Goal: Transaction & Acquisition: Purchase product/service

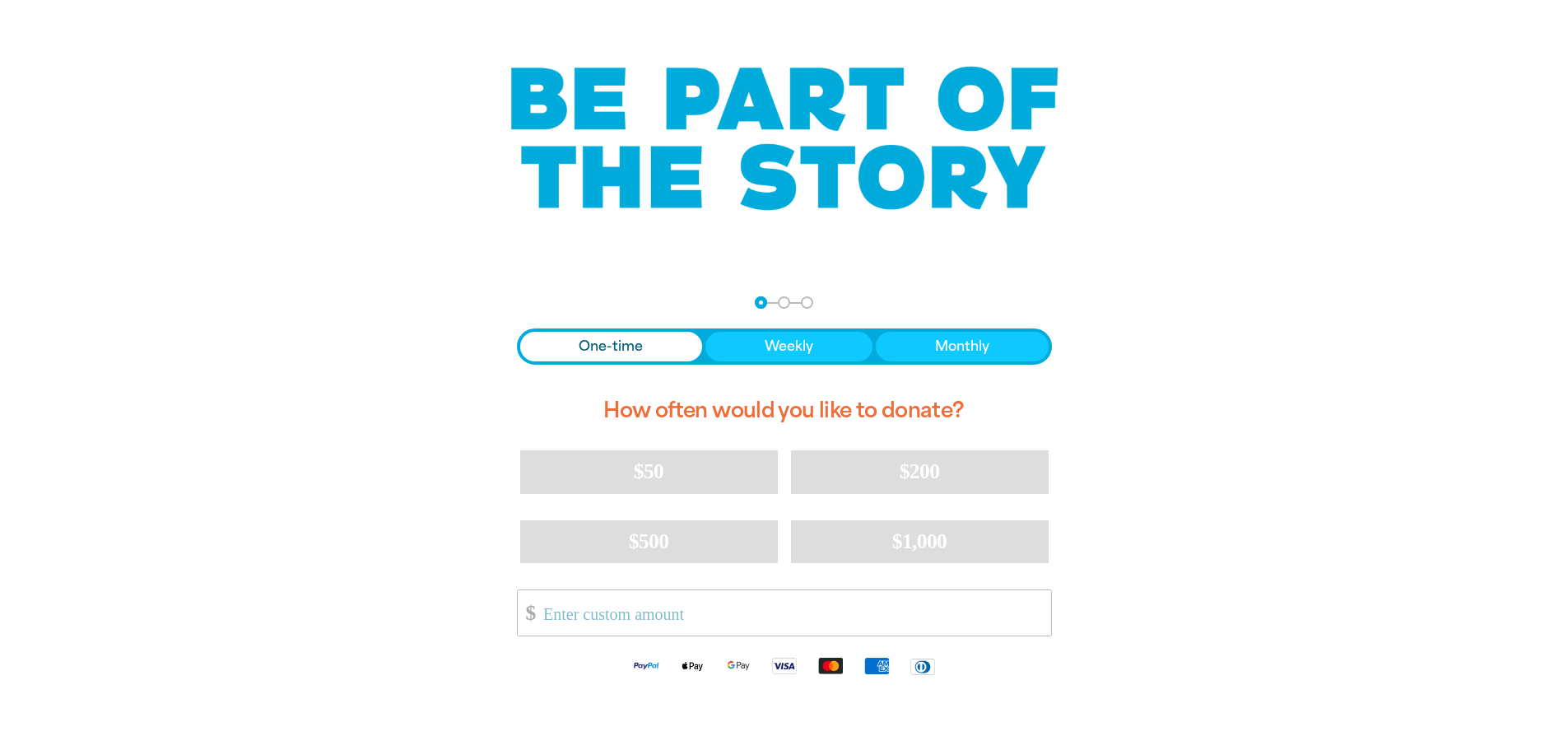
scroll to position [164, 0]
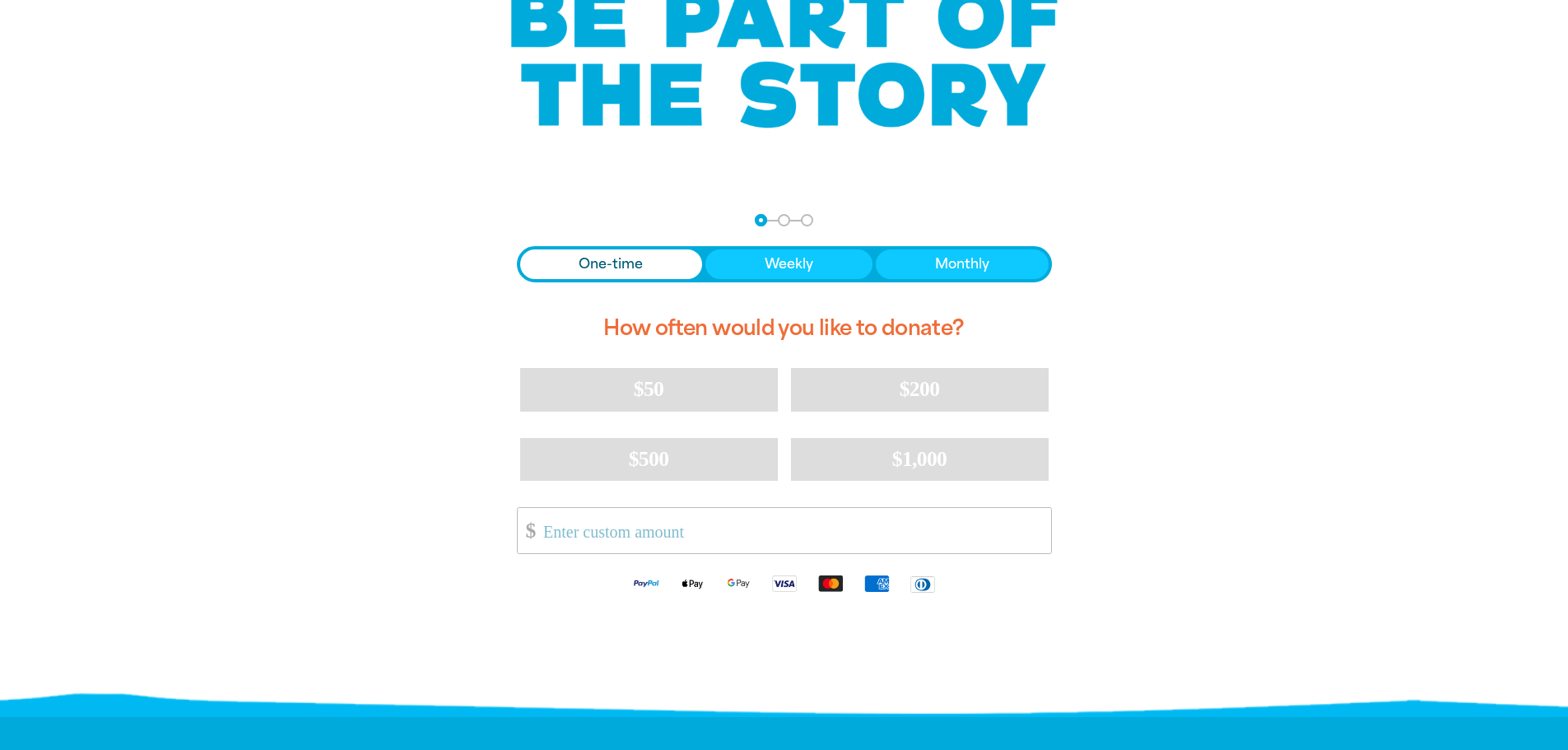
click at [612, 259] on span "One-time" at bounding box center [611, 264] width 64 height 19
click at [550, 537] on input "Other Amount" at bounding box center [791, 530] width 519 height 46
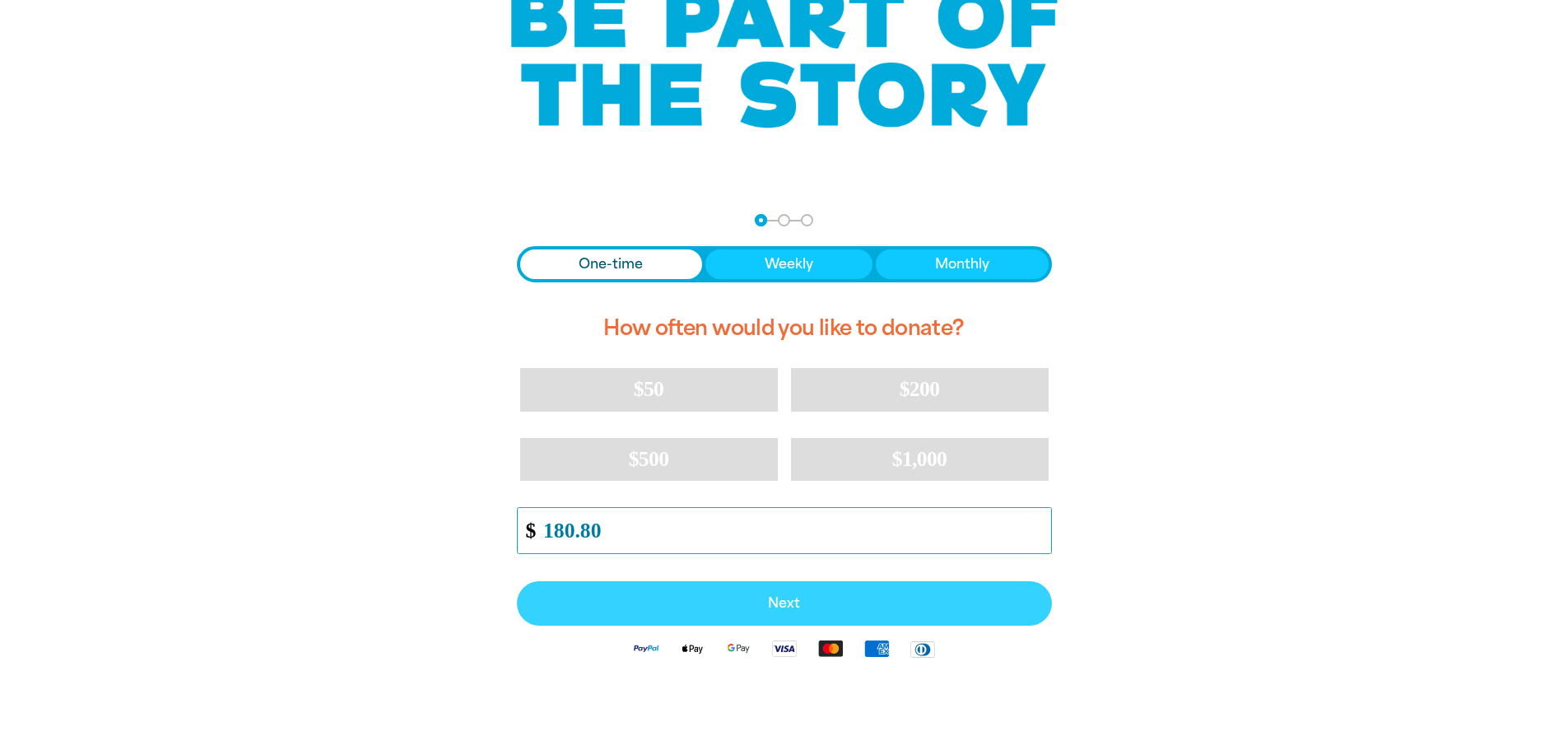
type input "180.80"
click at [805, 604] on span "Next" at bounding box center [784, 603] width 498 height 14
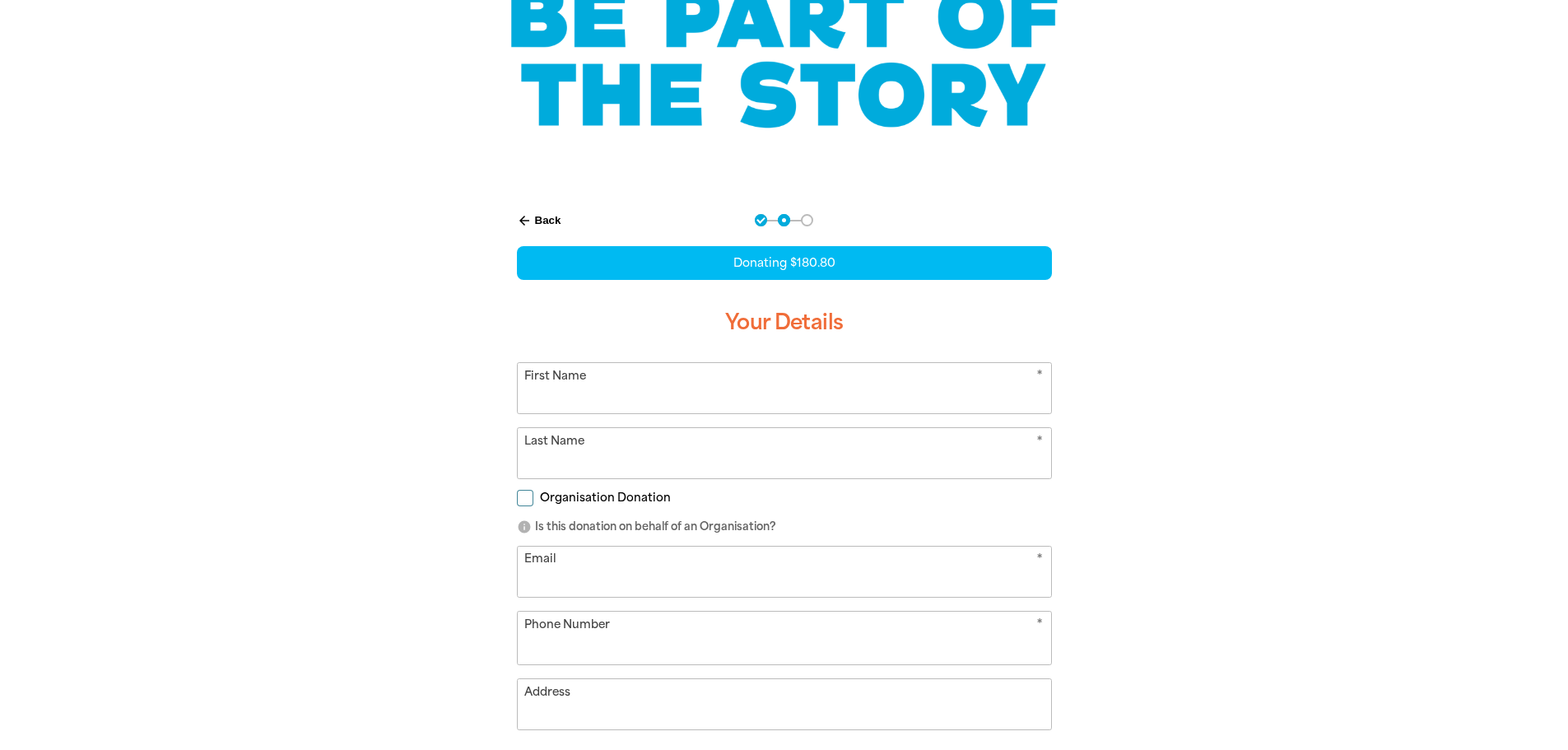
select select "AU"
click at [605, 398] on input "First Name" at bounding box center [784, 389] width 533 height 51
click at [870, 482] on form "* First Name * Last Name Organisation Donation info Is this donation on behalf …" at bounding box center [784, 609] width 535 height 494
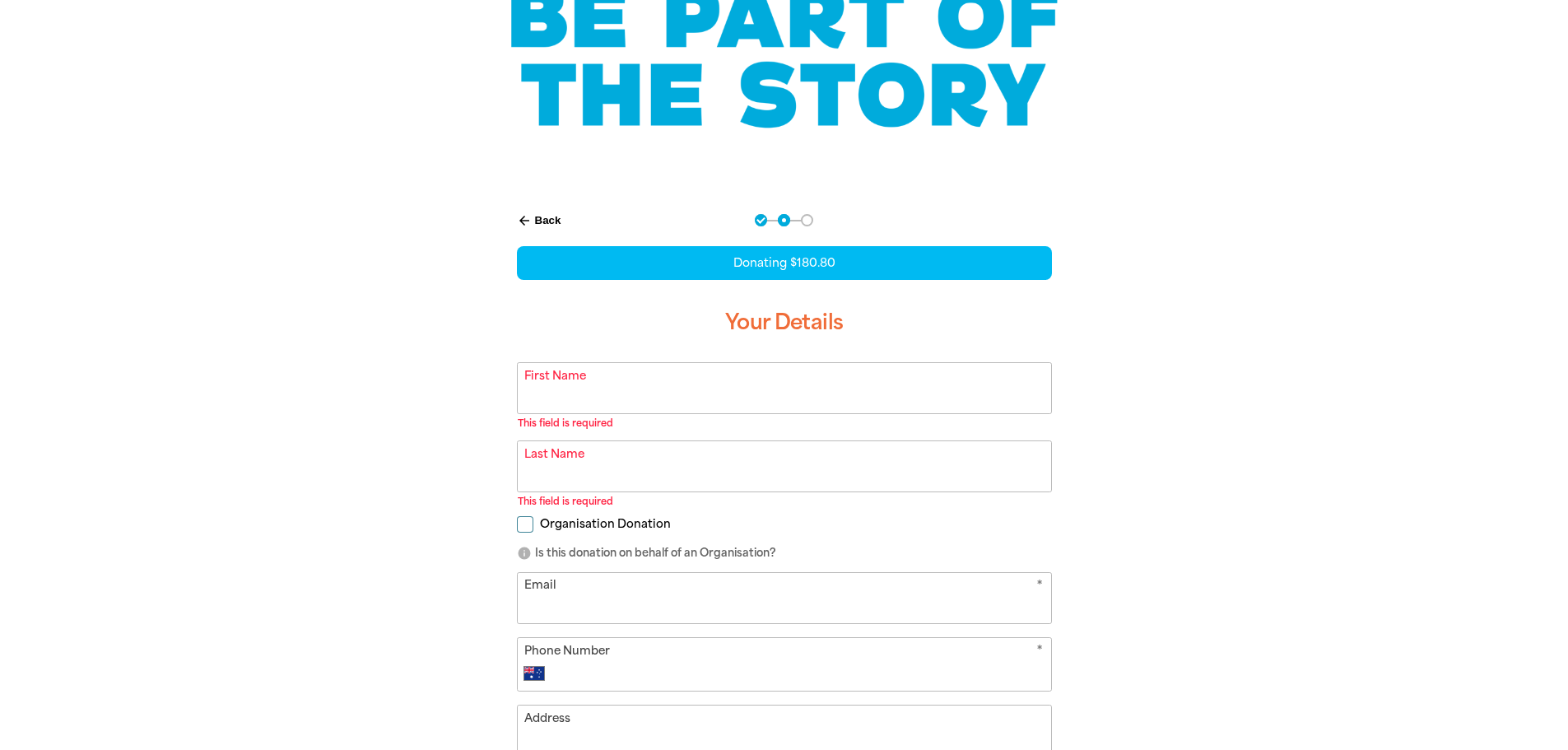
click at [520, 509] on form "* First Name This field is required warning * Last Name This field is required …" at bounding box center [784, 622] width 535 height 520
click at [524, 525] on input "Organisation Donation" at bounding box center [525, 524] width 17 height 17
checkbox input "true"
select select "AU"
click at [619, 392] on input "First Name" at bounding box center [784, 389] width 533 height 51
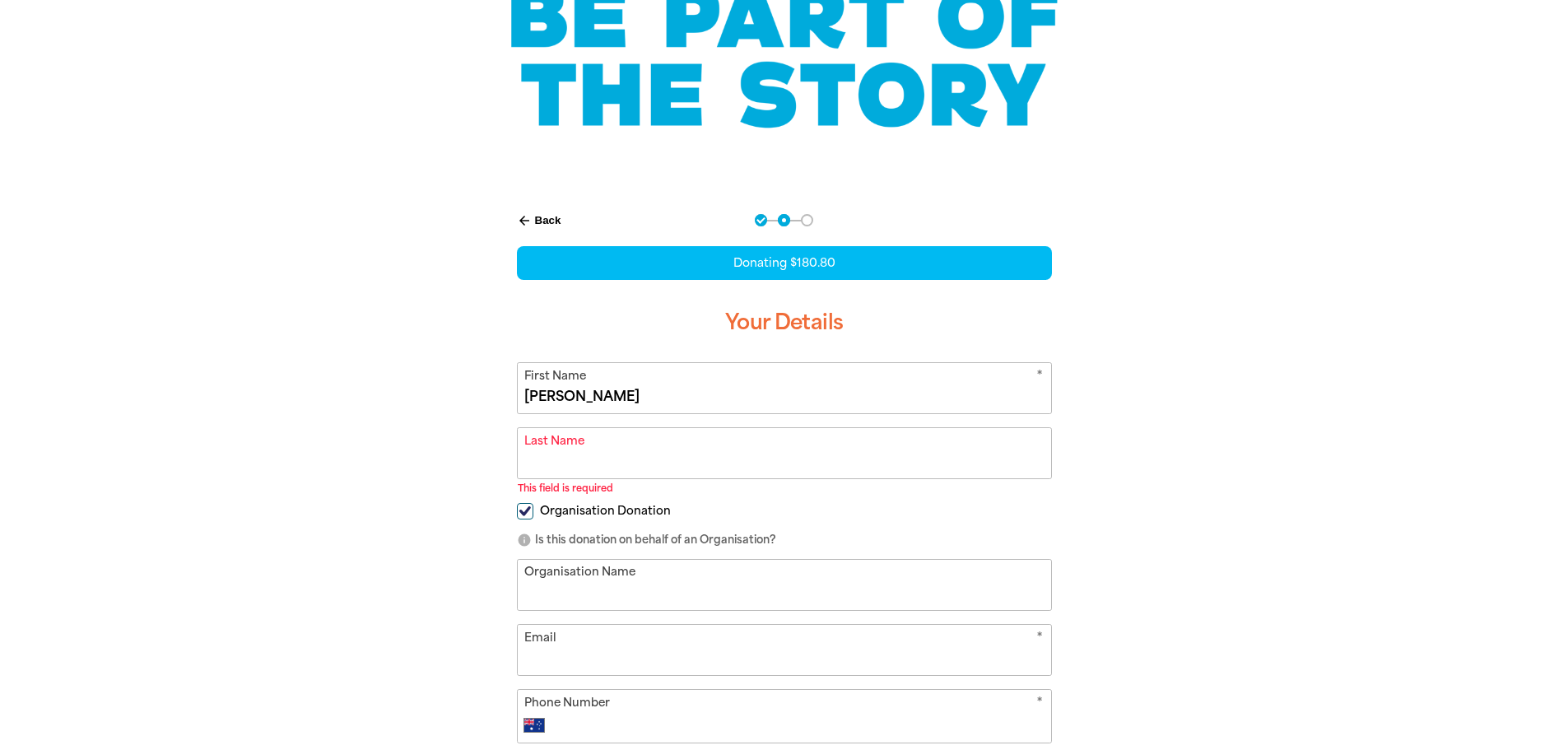
type input "[PERSON_NAME]"
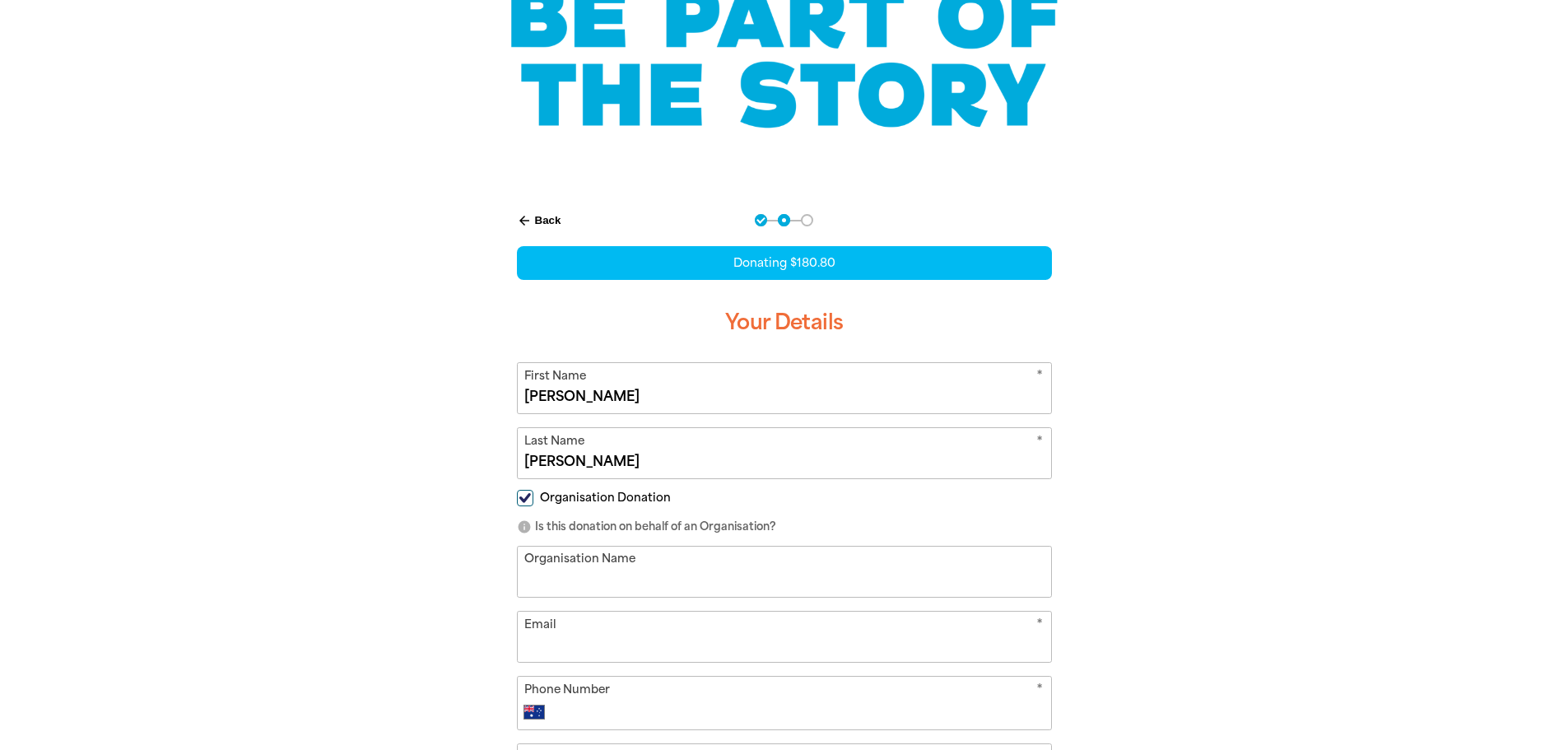
type input "[PERSON_NAME]"
click at [631, 590] on input "Organisation Name" at bounding box center [784, 571] width 533 height 51
type input "[PERSON_NAME][GEOGRAPHIC_DATA]"
click at [574, 651] on input "Email" at bounding box center [784, 636] width 533 height 51
type input "[EMAIL_ADDRESS][PERSON_NAME][DOMAIN_NAME]"
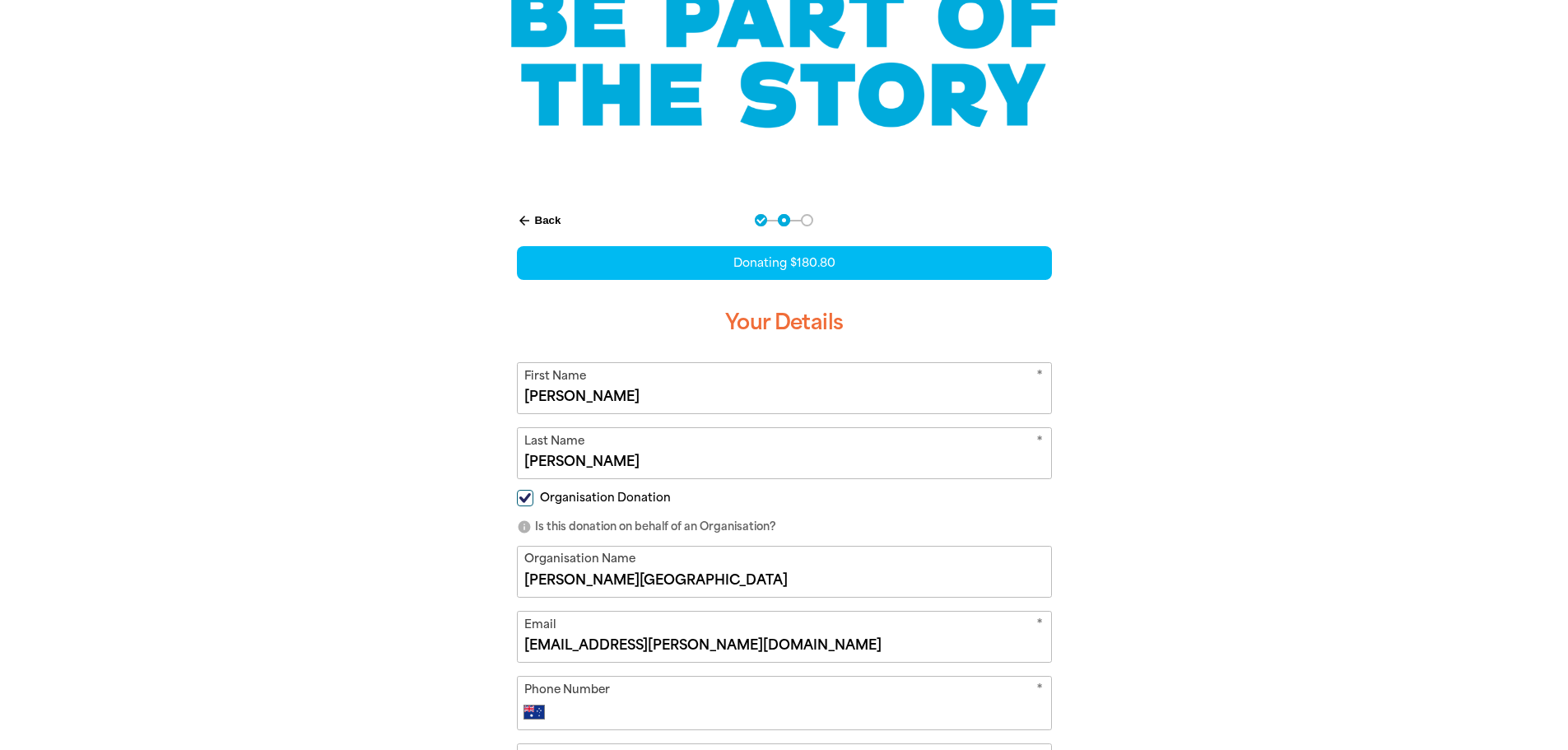
click at [640, 713] on input "Phone Number" at bounding box center [801, 712] width 487 height 19
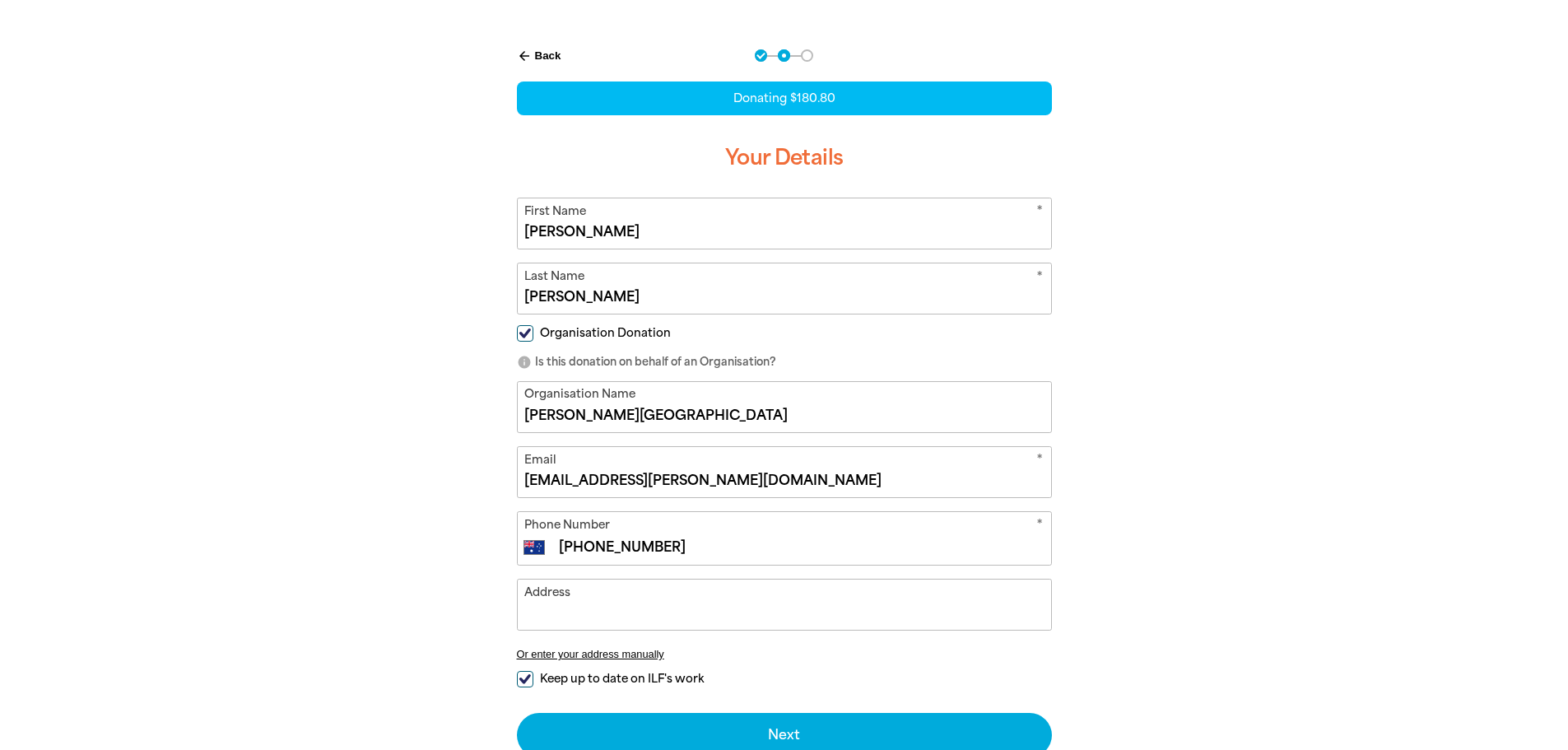
type input "[PHONE_NUMBER]"
click at [595, 620] on input "Address" at bounding box center [784, 604] width 533 height 51
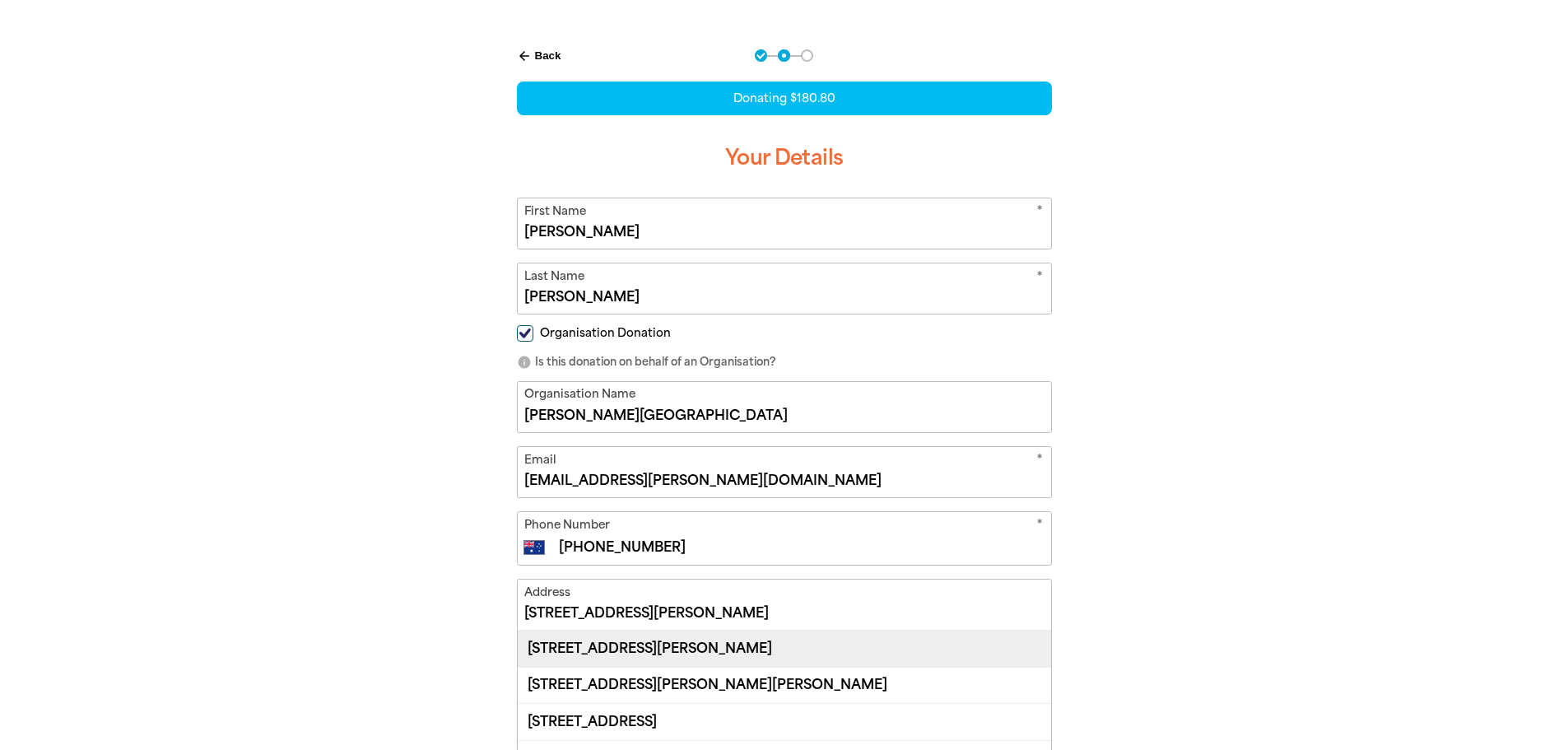
click at [616, 646] on div "[STREET_ADDRESS][PERSON_NAME]" at bounding box center [784, 648] width 533 height 35
type input "[STREET_ADDRESS][PERSON_NAME]"
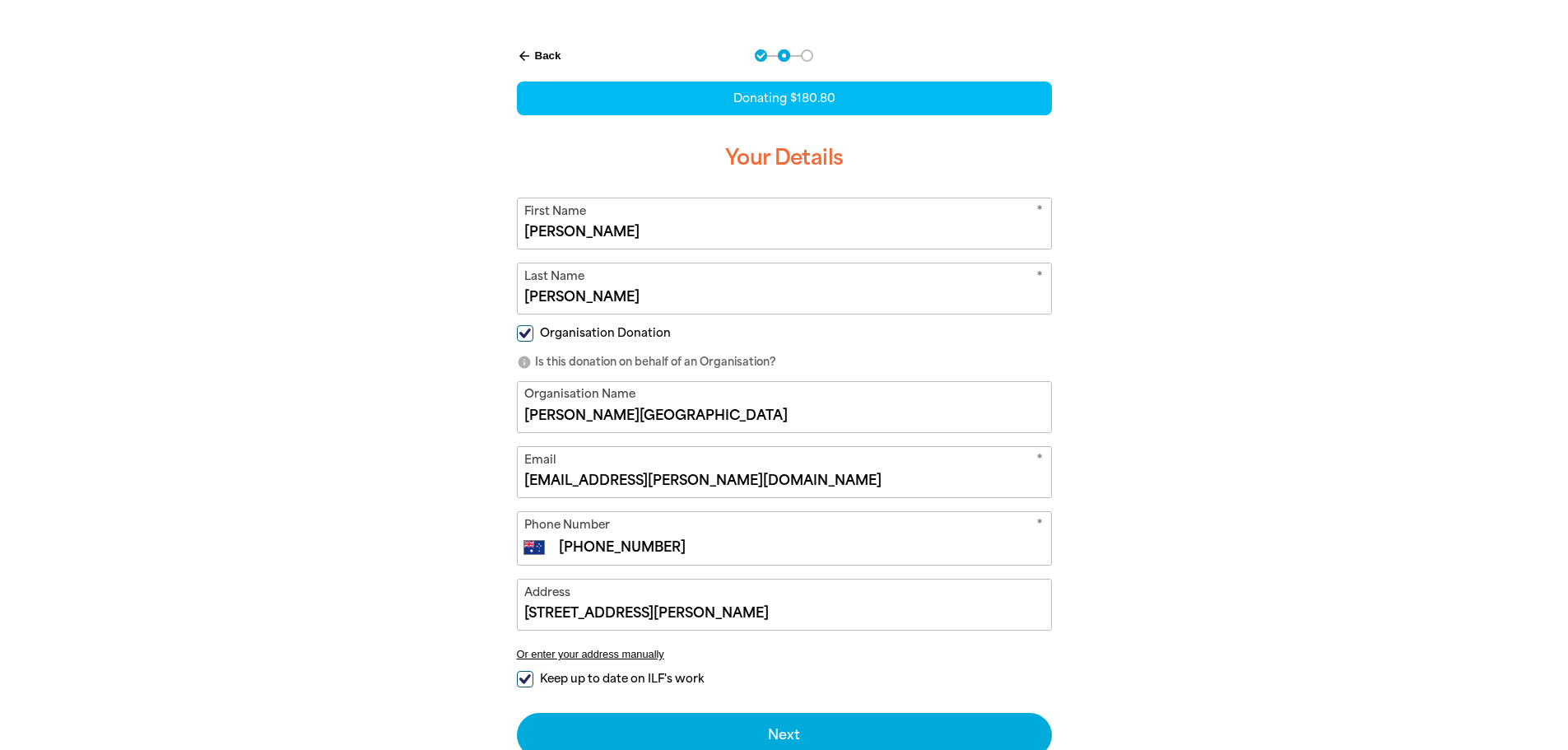
click at [525, 679] on input "Keep up to date on ILF's work" at bounding box center [525, 678] width 17 height 17
checkbox input "false"
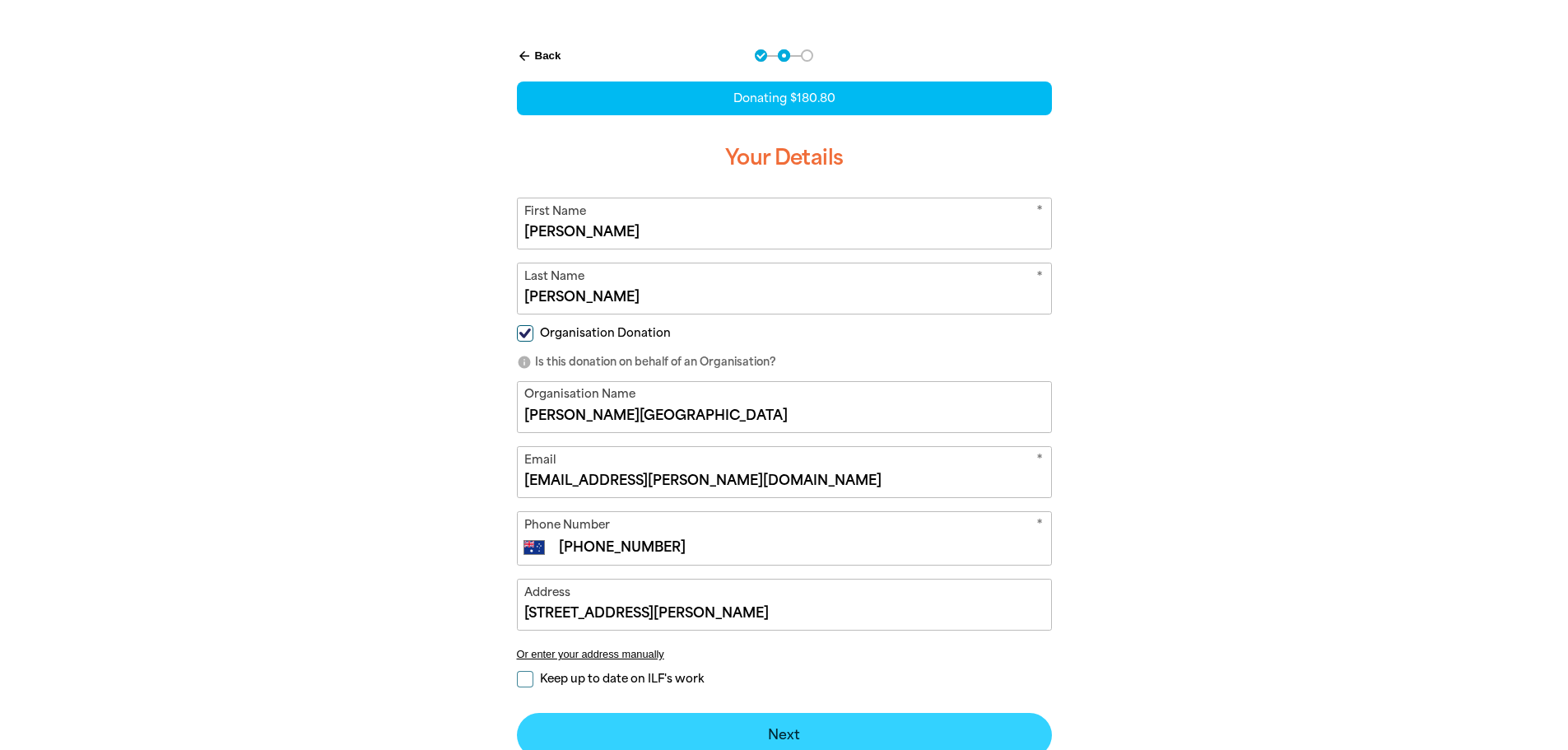
click at [810, 728] on button "Next chevron_right" at bounding box center [784, 735] width 535 height 45
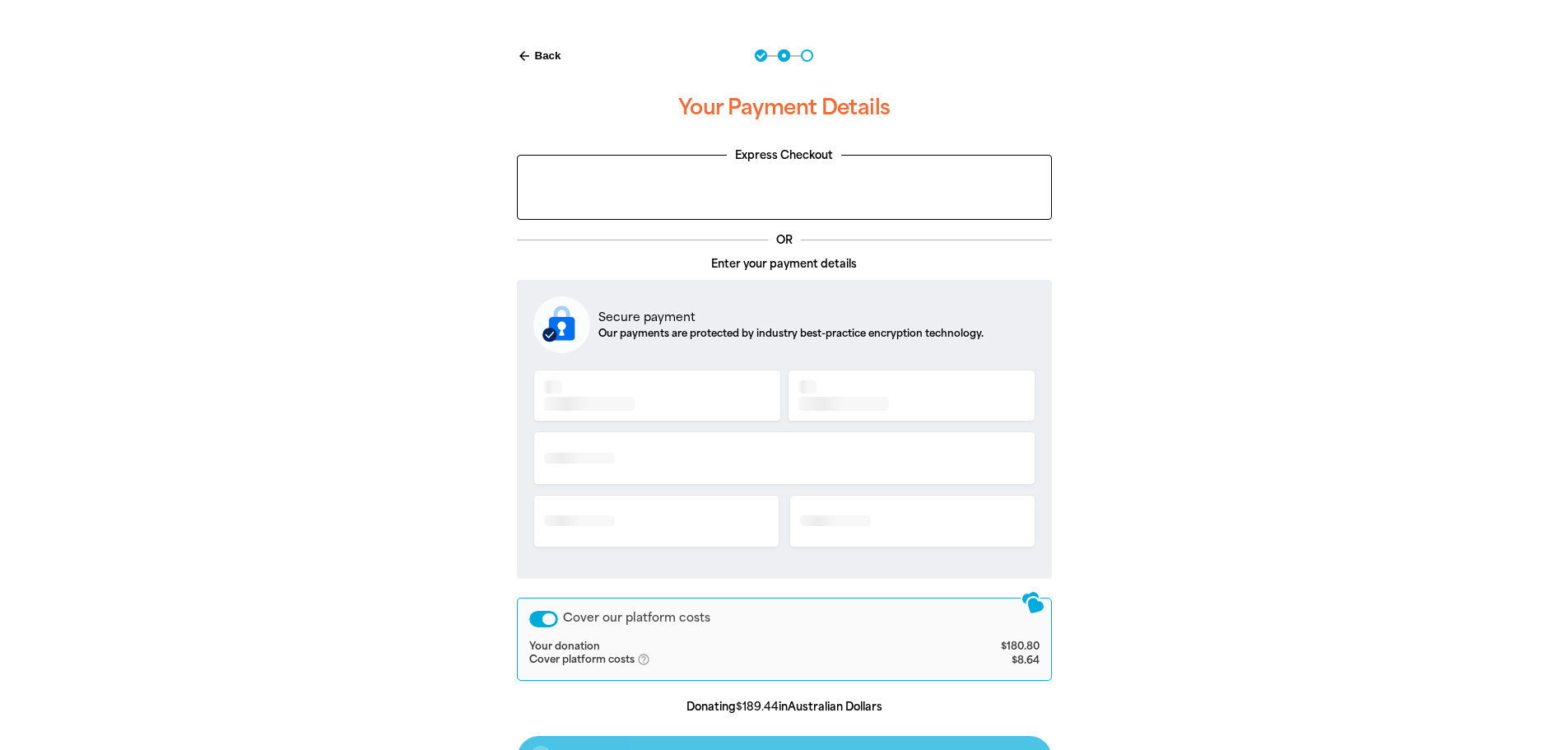
scroll to position [358, 0]
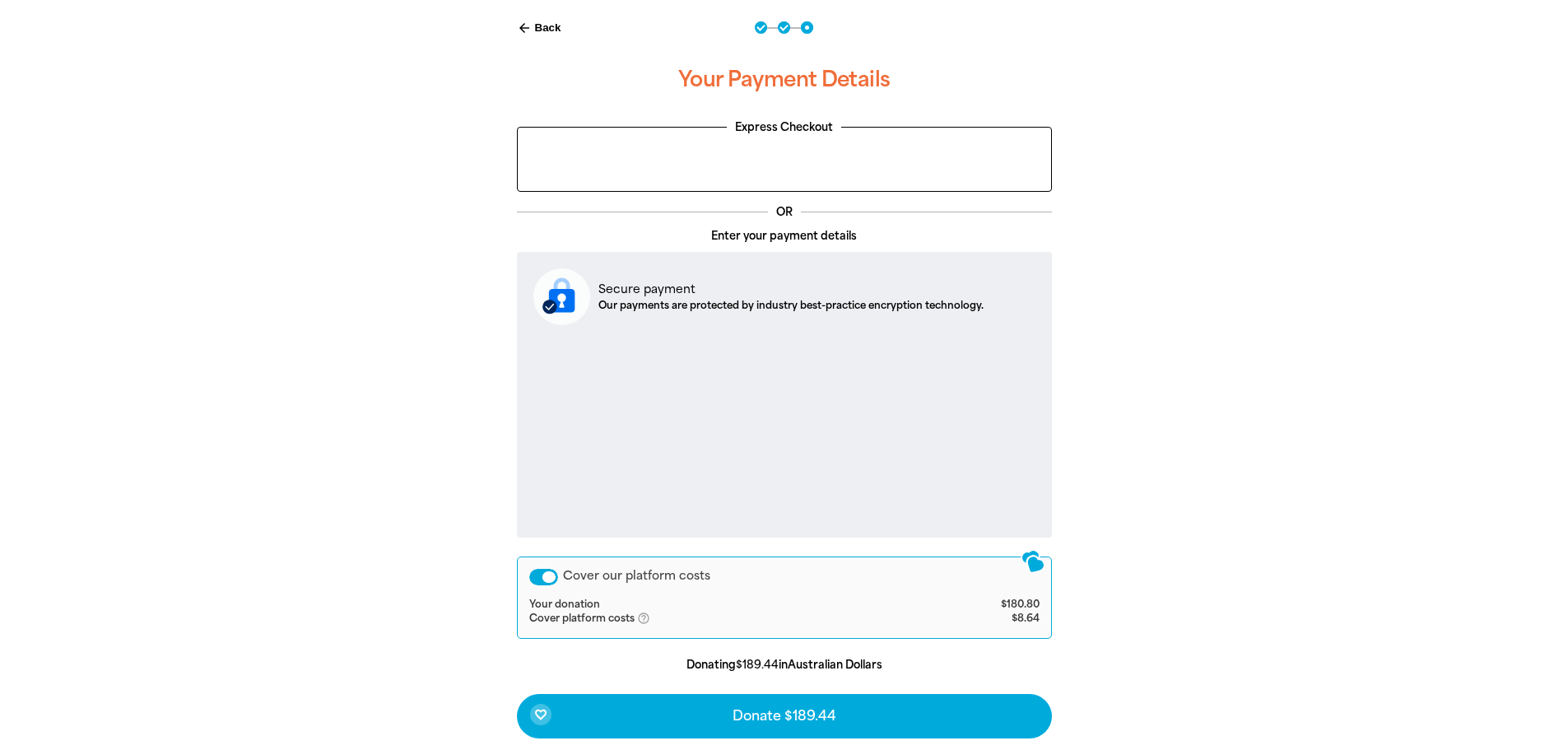
click at [535, 577] on div "Cover our platform costs" at bounding box center [544, 576] width 29 height 17
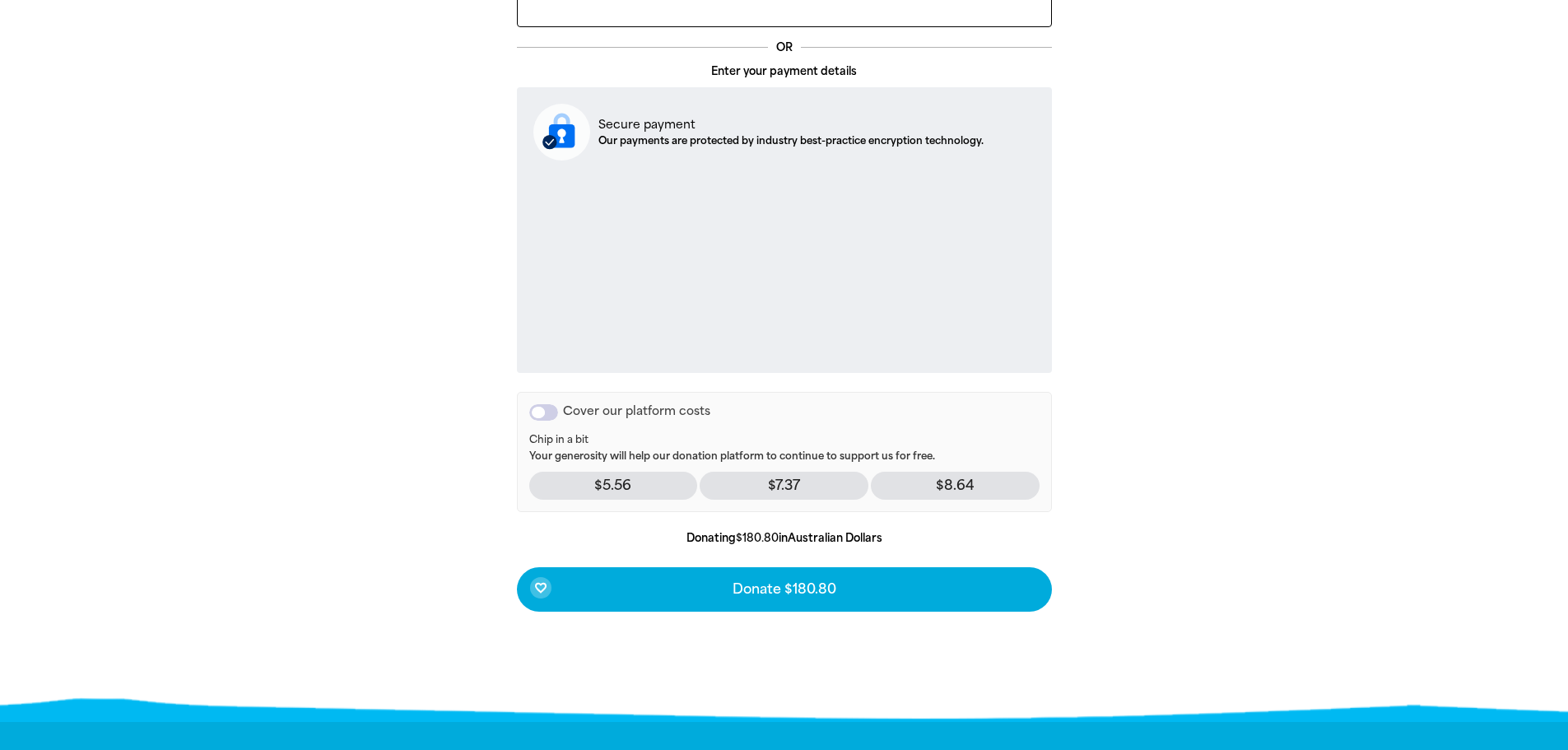
scroll to position [604, 0]
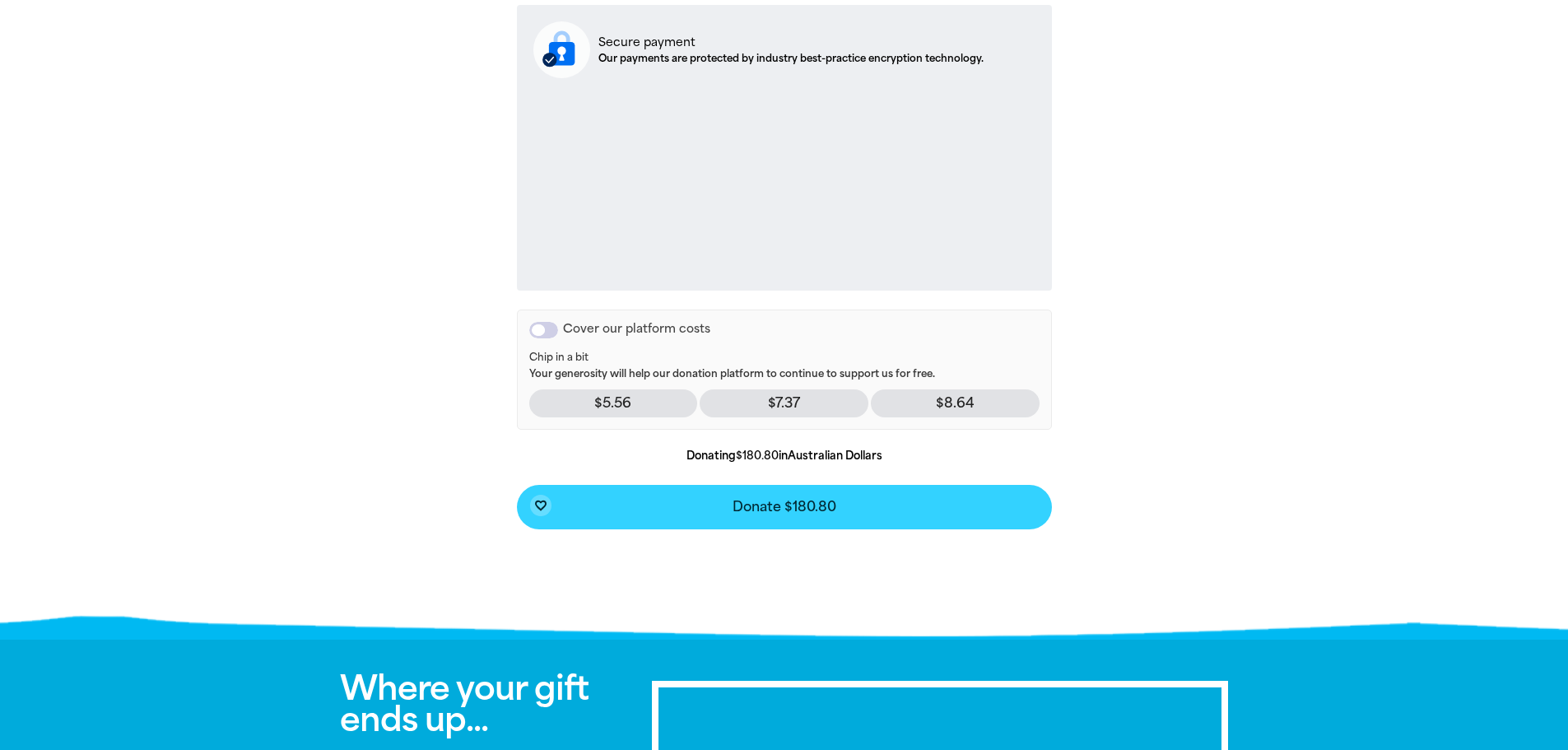
click at [783, 506] on span "Donate $180.80" at bounding box center [784, 507] width 104 height 14
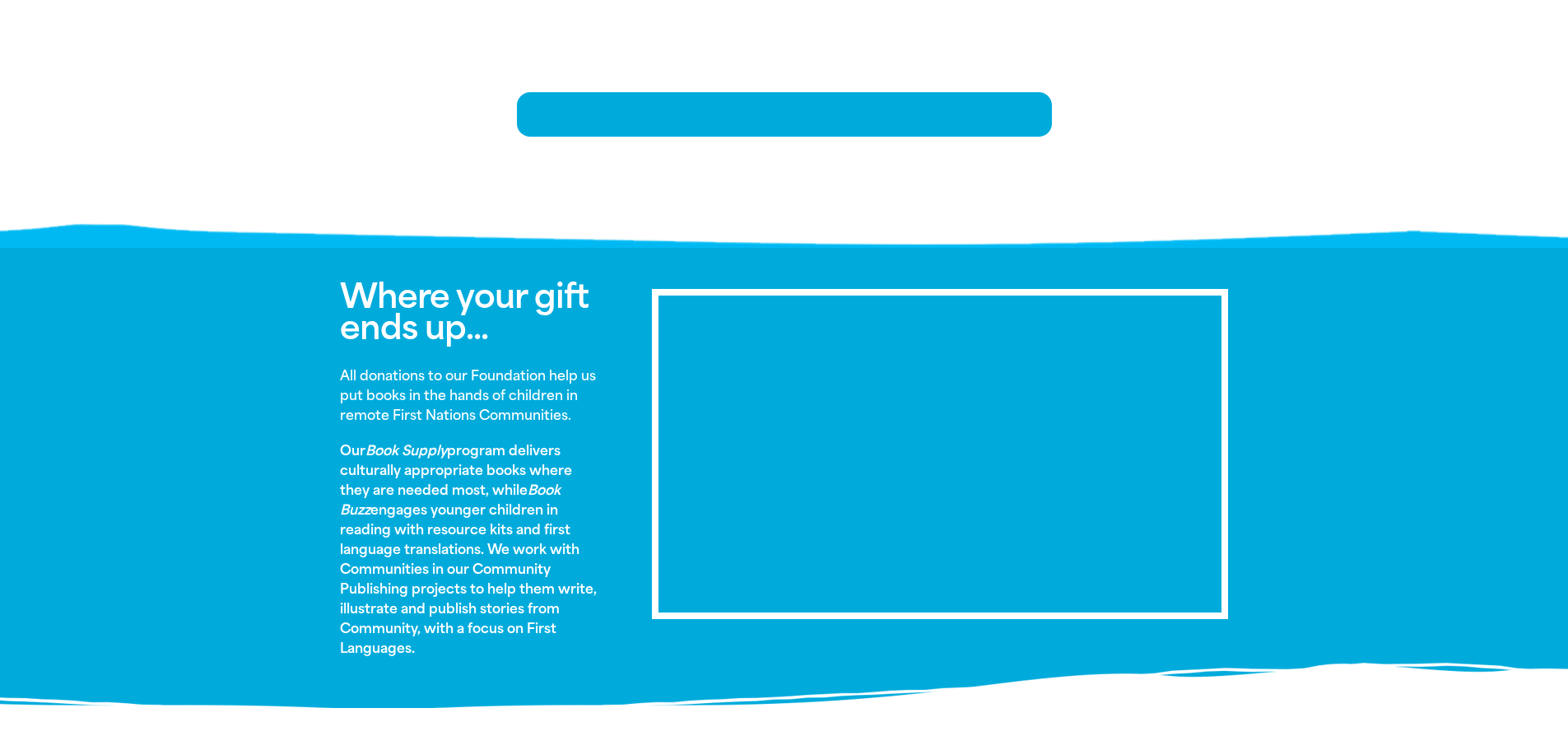
scroll to position [336, 0]
